Goal: Information Seeking & Learning: Understand process/instructions

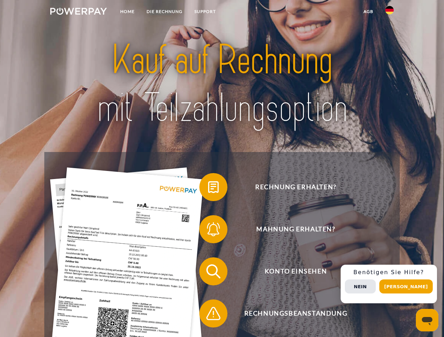
click at [78, 12] on img at bounding box center [78, 11] width 57 height 7
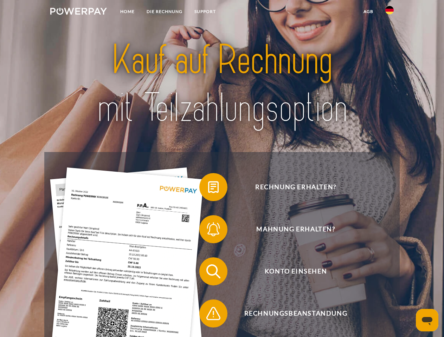
click at [389, 12] on img at bounding box center [389, 10] width 8 height 8
click at [368, 12] on link "agb" at bounding box center [368, 11] width 22 height 13
click at [208, 189] on span at bounding box center [202, 187] width 35 height 35
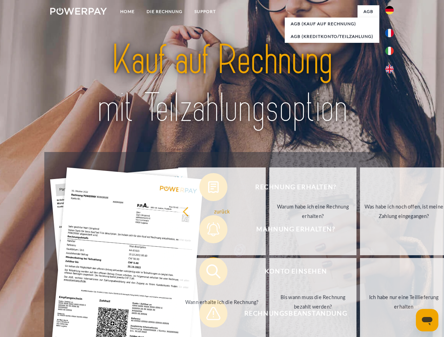
click at [208, 231] on div "Rechnung erhalten? Mahnung erhalten? Konto einsehen" at bounding box center [221, 292] width 355 height 281
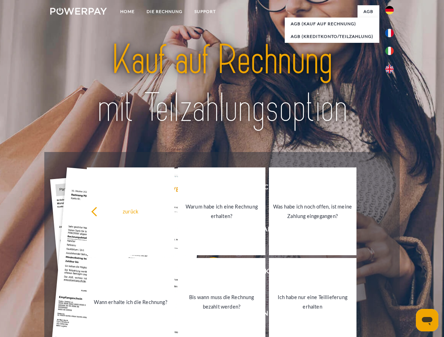
click at [208, 273] on link "Bis wann muss die Rechnung bezahlt werden?" at bounding box center [222, 302] width 88 height 88
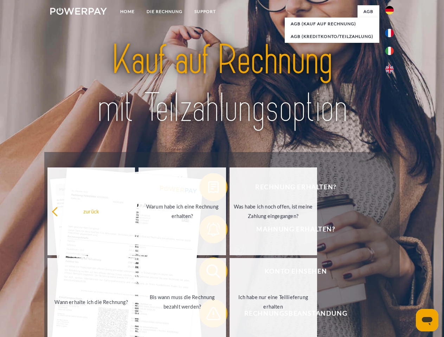
click at [208, 315] on div "Rechnung erhalten? Mahnung erhalten? Konto einsehen" at bounding box center [221, 292] width 355 height 281
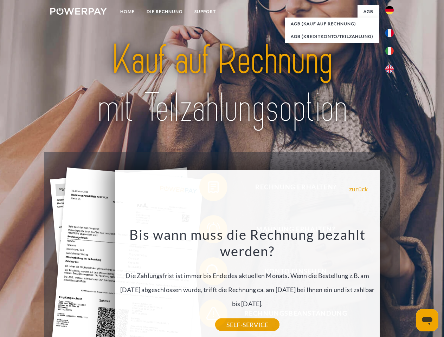
click at [391, 284] on div "Rechnung erhalten? Mahnung erhalten? Konto einsehen" at bounding box center [221, 292] width 355 height 281
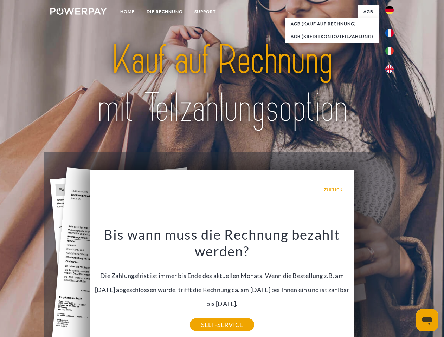
click at [374, 286] on span "Konto einsehen" at bounding box center [295, 272] width 172 height 28
click at [408, 287] on header "Home DIE RECHNUNG SUPPORT" at bounding box center [222, 242] width 444 height 485
